Goal: Task Accomplishment & Management: Manage account settings

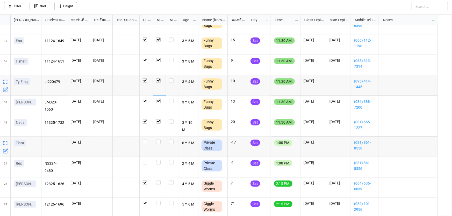
scroll to position [282, 0]
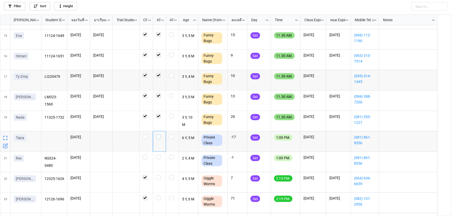
click at [160, 135] on label "grid" at bounding box center [159, 135] width 6 height 0
click at [159, 155] on label "grid" at bounding box center [159, 155] width 6 height 0
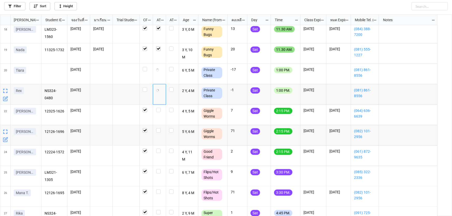
scroll to position [353, 0]
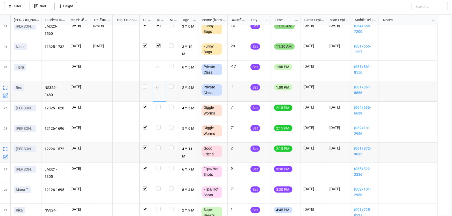
click at [5, 158] on icon "grid" at bounding box center [5, 156] width 3 height 3
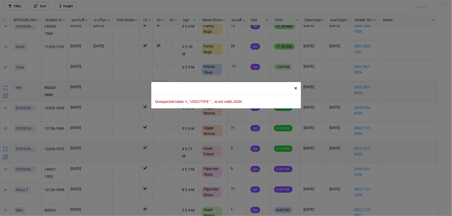
click at [295, 88] on span "×" at bounding box center [295, 88] width 3 height 6
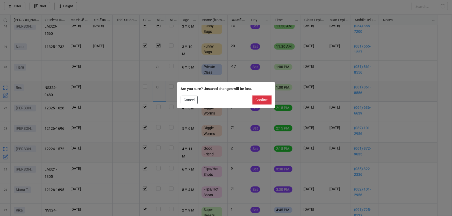
click at [263, 101] on button "Confirm" at bounding box center [261, 100] width 19 height 9
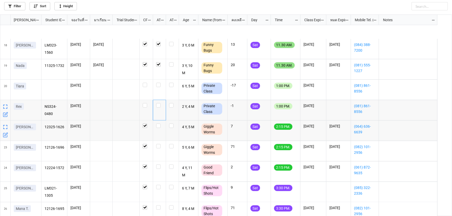
scroll to position [381, 0]
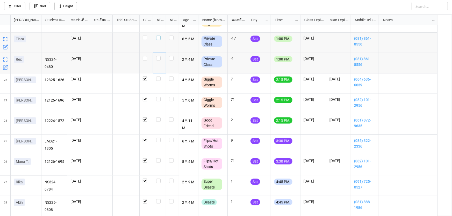
click at [156, 36] on label "grid" at bounding box center [159, 36] width 6 height 0
click at [159, 56] on label "grid" at bounding box center [159, 56] width 6 height 0
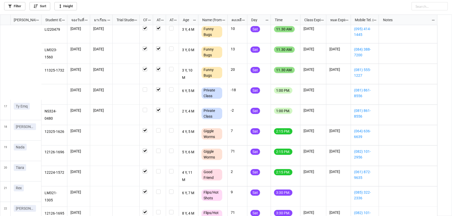
scroll to position [329, 0]
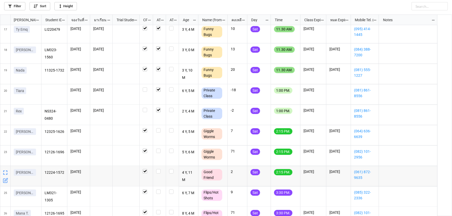
click at [4, 181] on icon "grid" at bounding box center [5, 180] width 5 height 5
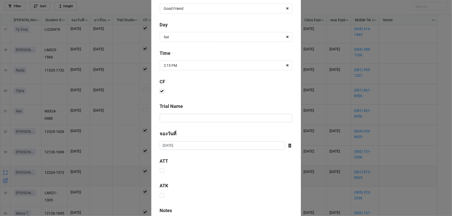
scroll to position [210, 0]
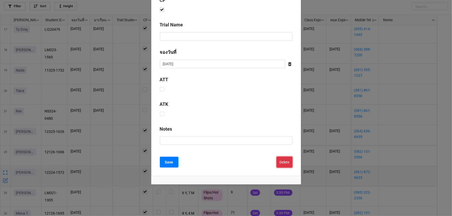
click at [277, 161] on button "Delete" at bounding box center [285, 162] width 16 height 11
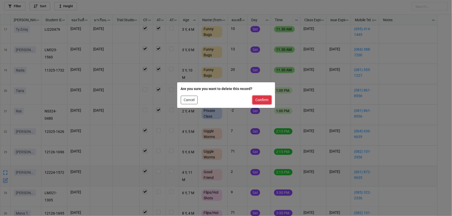
click at [260, 103] on button "Confirm" at bounding box center [261, 100] width 19 height 9
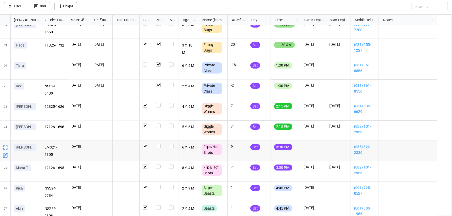
scroll to position [361, 0]
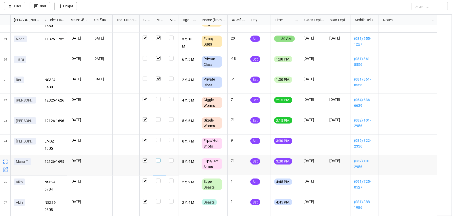
click at [158, 158] on label "grid" at bounding box center [159, 158] width 6 height 0
click at [159, 118] on label "grid" at bounding box center [159, 118] width 6 height 0
checkbox input "true"
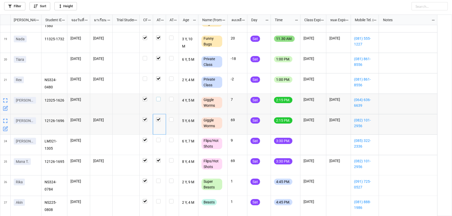
click at [158, 97] on label "grid" at bounding box center [159, 97] width 6 height 0
